Goal: Check status: Check status

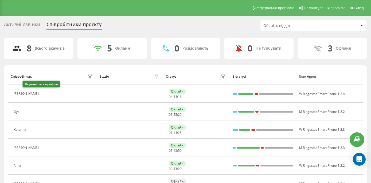
scroll to position [20, 0]
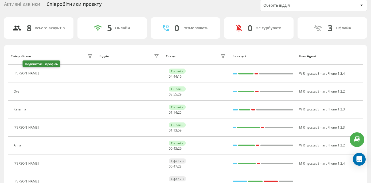
click at [43, 74] on icon at bounding box center [45, 74] width 4 height 4
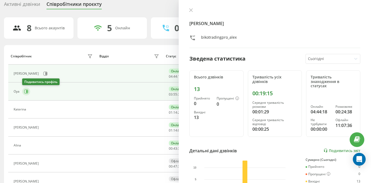
click at [29, 91] on button at bounding box center [26, 92] width 8 height 8
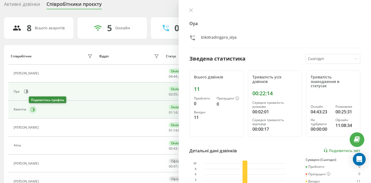
click at [32, 110] on icon at bounding box center [33, 110] width 4 height 4
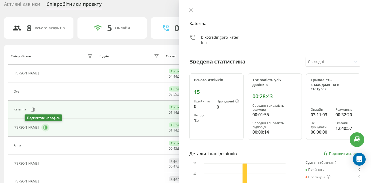
click at [44, 129] on icon at bounding box center [46, 128] width 4 height 4
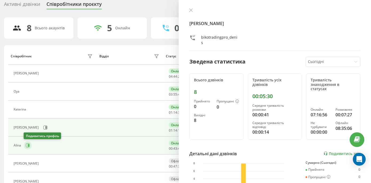
click at [27, 146] on icon at bounding box center [28, 146] width 4 height 4
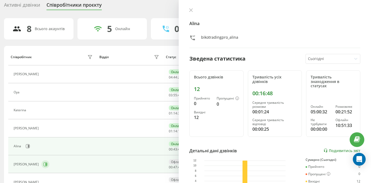
scroll to position [19, 0]
click at [43, 165] on icon at bounding box center [45, 165] width 4 height 4
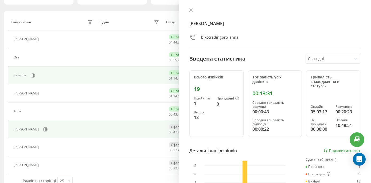
scroll to position [63, 0]
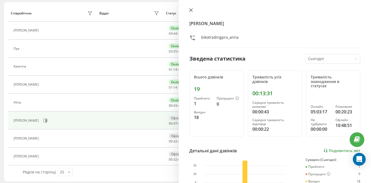
click at [192, 10] on icon at bounding box center [191, 10] width 4 height 4
